Goal: Complete application form

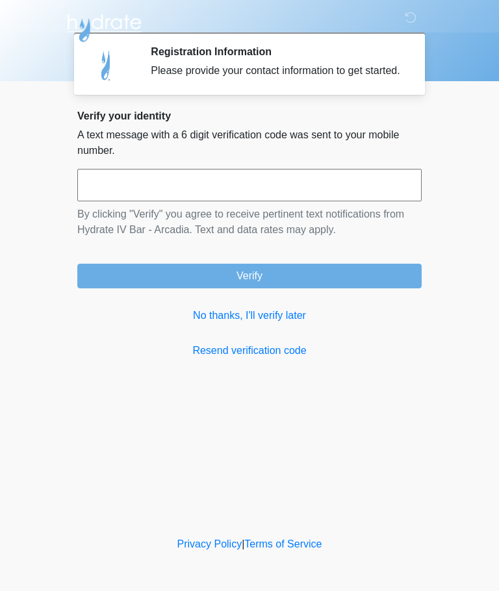
click at [280, 201] on input "text" at bounding box center [249, 185] width 344 height 32
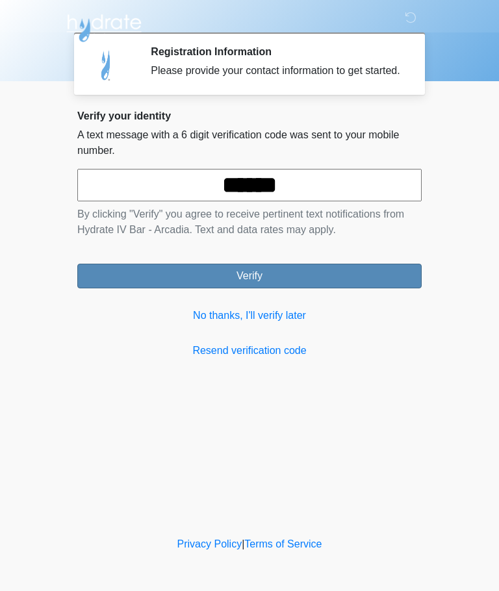
type input "******"
click at [297, 286] on button "Verify" at bounding box center [249, 276] width 344 height 25
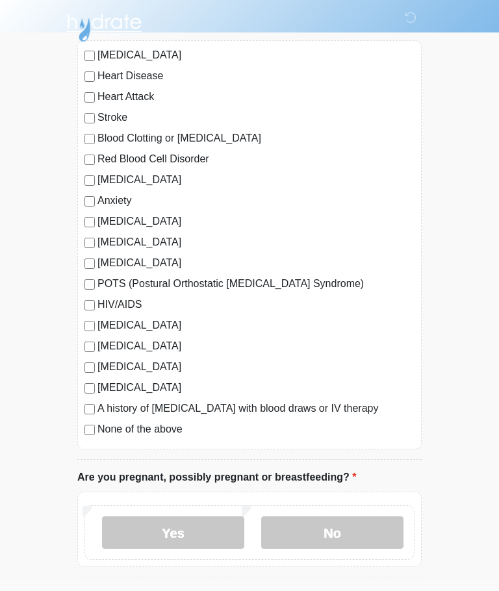
scroll to position [119, 0]
click at [327, 540] on label "No" at bounding box center [332, 532] width 142 height 32
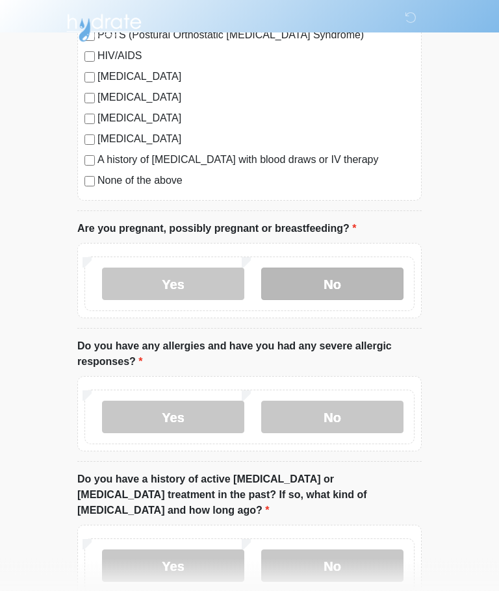
scroll to position [373, 0]
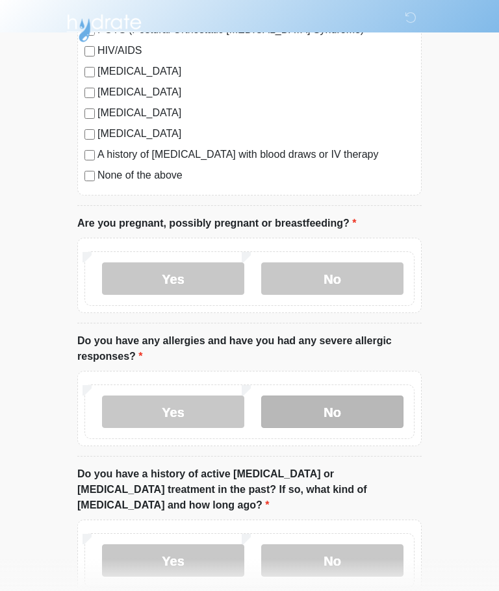
click at [336, 410] on label "No" at bounding box center [332, 411] width 142 height 32
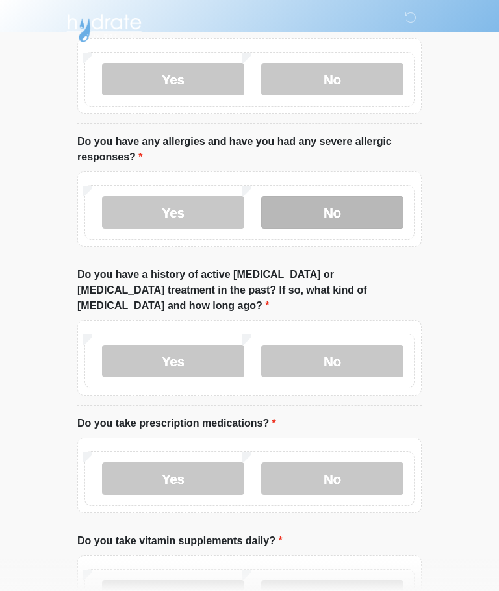
scroll to position [575, 0]
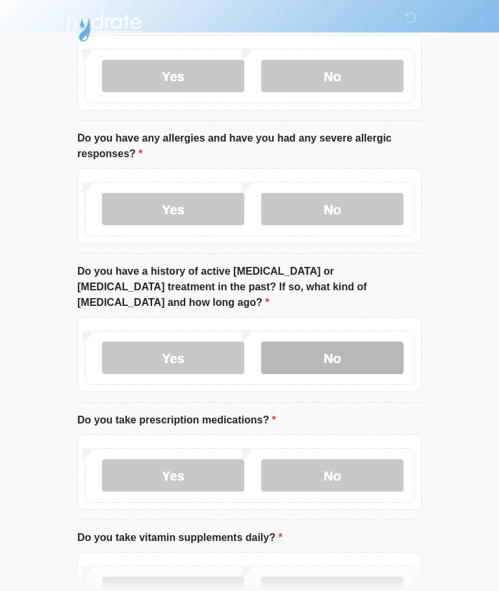
click at [329, 347] on label "No" at bounding box center [332, 358] width 142 height 32
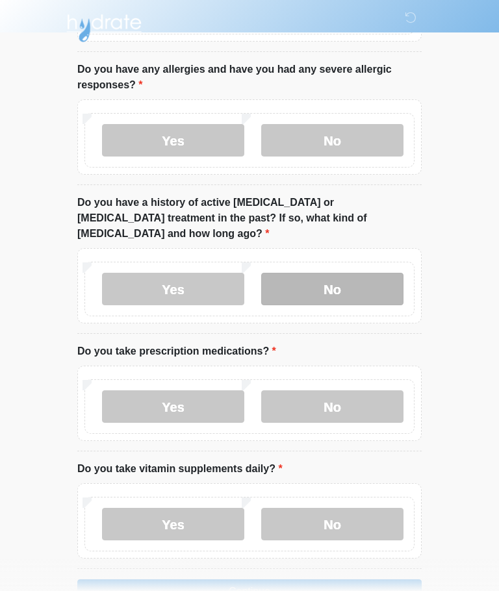
scroll to position [666, 0]
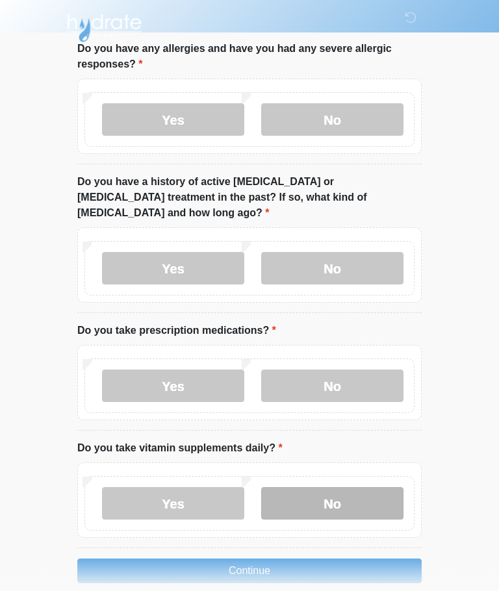
click at [327, 487] on label "No" at bounding box center [332, 503] width 142 height 32
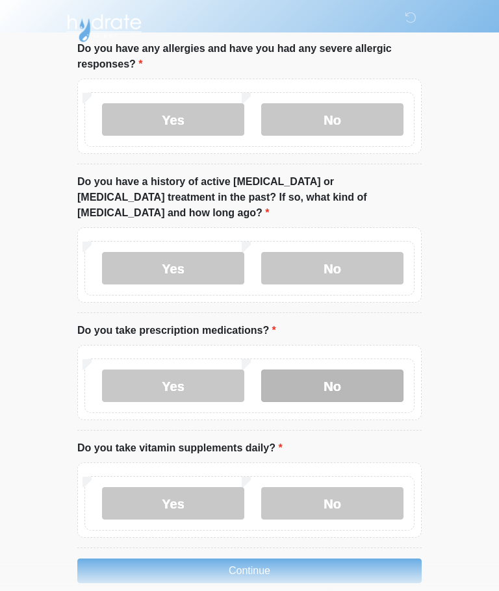
click at [334, 369] on label "No" at bounding box center [332, 385] width 142 height 32
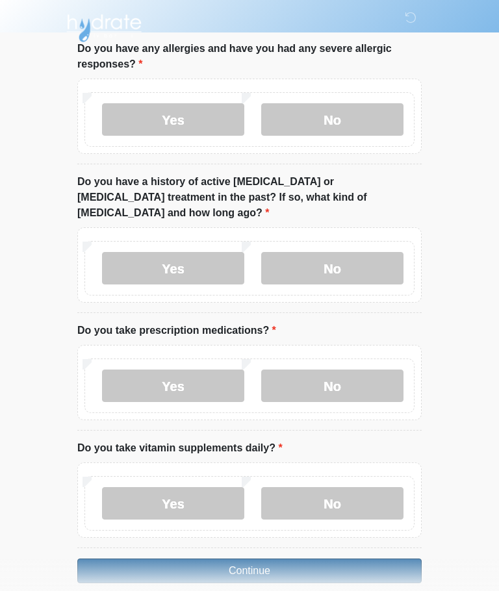
click at [292, 558] on button "Continue" at bounding box center [249, 570] width 344 height 25
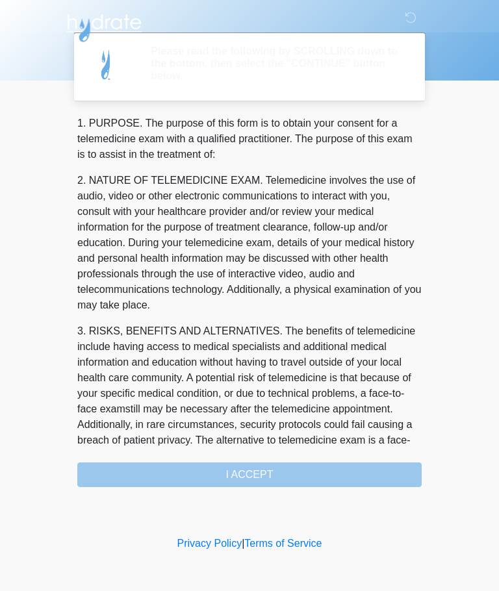
scroll to position [0, 0]
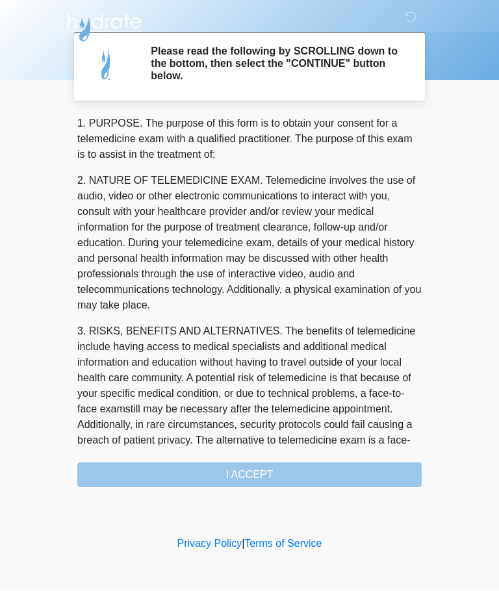
click at [327, 466] on div "1. PURPOSE. The purpose of this form is to obtain your consent for a telemedici…" at bounding box center [249, 301] width 344 height 371
click at [263, 473] on div "1. PURPOSE. The purpose of this form is to obtain your consent for a telemedici…" at bounding box center [249, 301] width 344 height 371
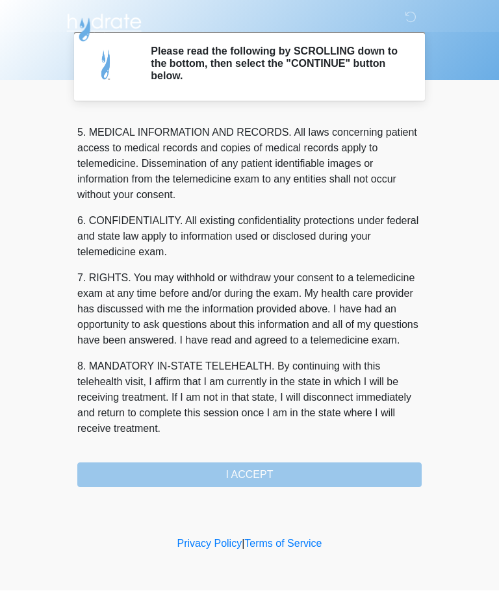
scroll to position [422, 0]
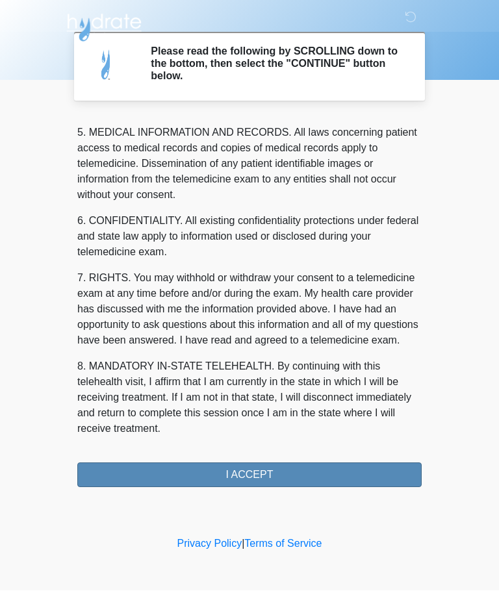
click at [257, 473] on button "I ACCEPT" at bounding box center [249, 475] width 344 height 25
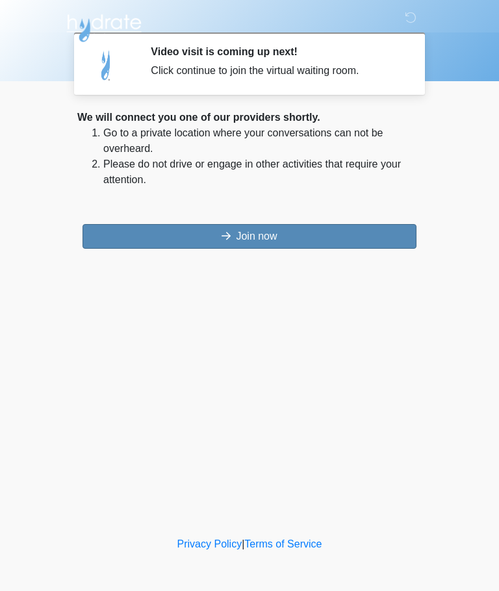
click at [308, 238] on button "Join now" at bounding box center [249, 236] width 334 height 25
